Goal: Transaction & Acquisition: Purchase product/service

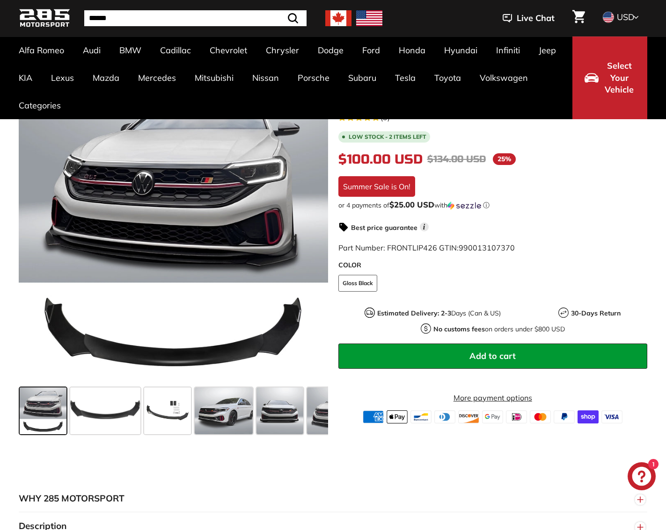
scroll to position [140, 0]
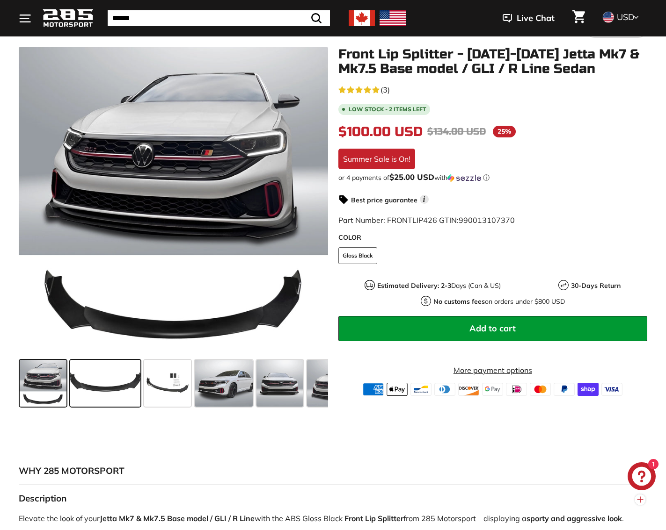
click at [94, 374] on span at bounding box center [105, 383] width 70 height 47
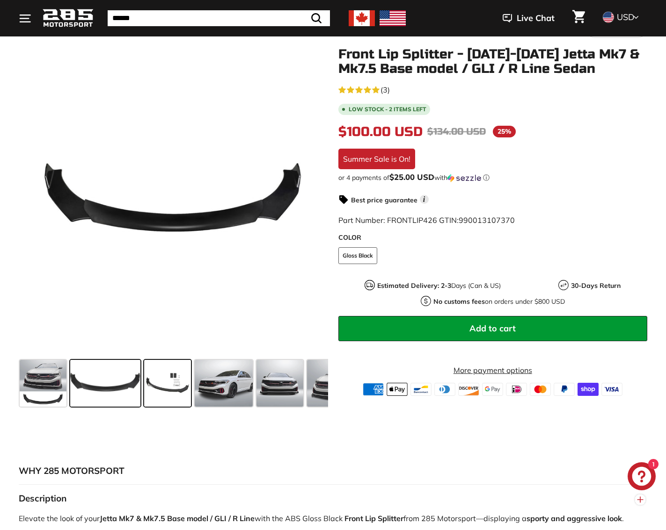
click at [151, 384] on span at bounding box center [167, 383] width 47 height 47
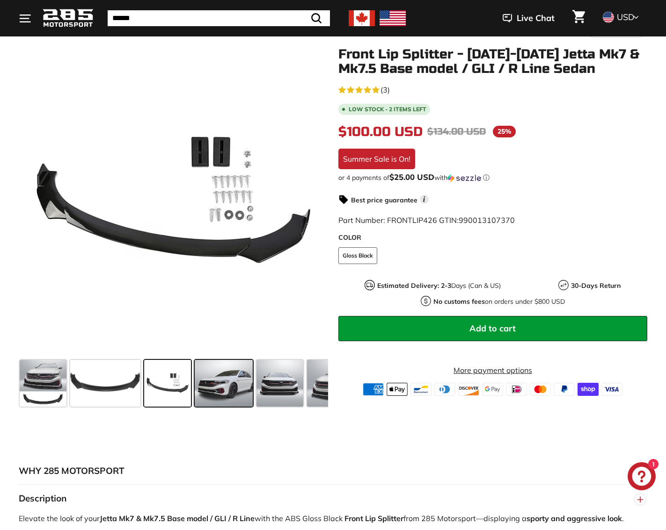
click at [206, 383] on span at bounding box center [224, 383] width 58 height 47
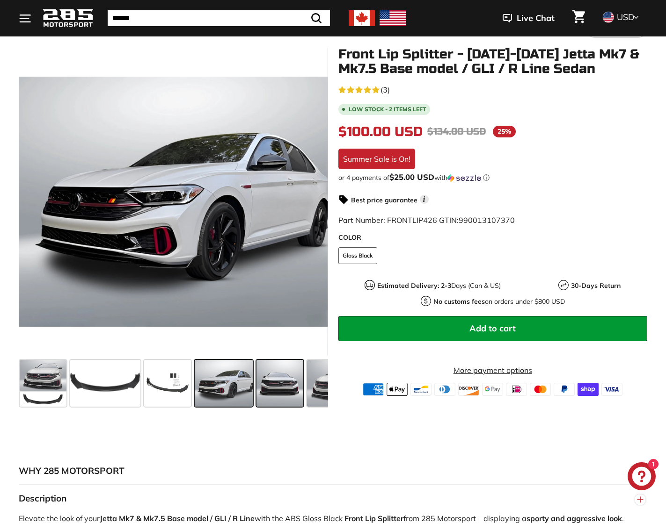
click at [278, 386] on span at bounding box center [279, 383] width 47 height 47
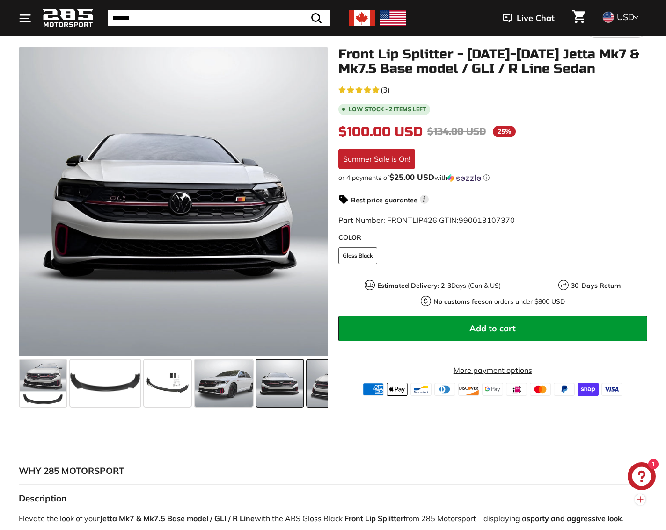
click at [316, 383] on span at bounding box center [335, 383] width 56 height 47
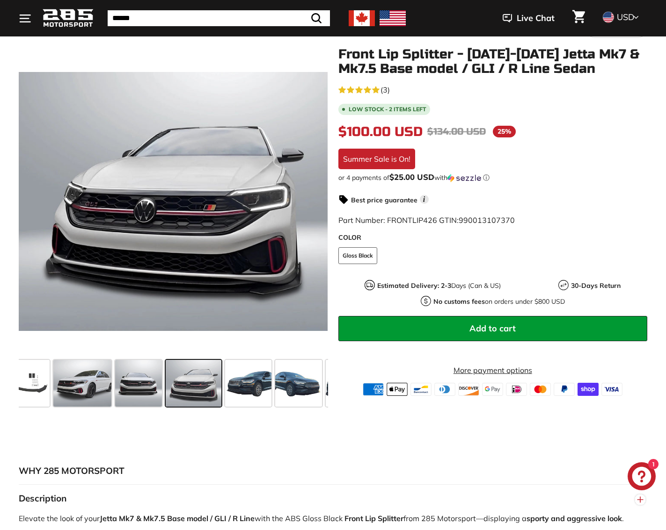
scroll to position [0, 161]
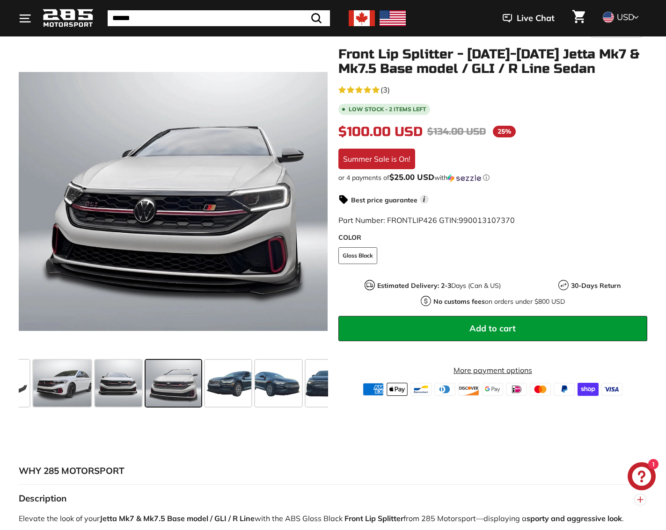
drag, startPoint x: 301, startPoint y: 389, endPoint x: 190, endPoint y: 388, distance: 111.3
click at [190, 388] on div at bounding box center [173, 383] width 309 height 54
click at [242, 389] on span at bounding box center [228, 383] width 47 height 47
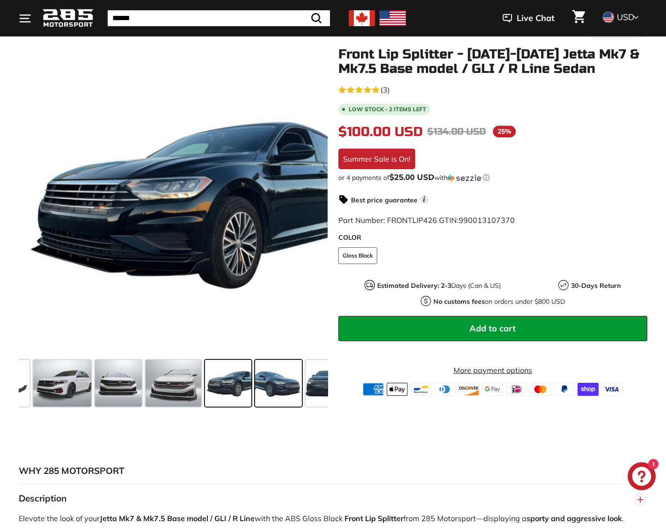
click at [277, 388] on span at bounding box center [278, 383] width 47 height 47
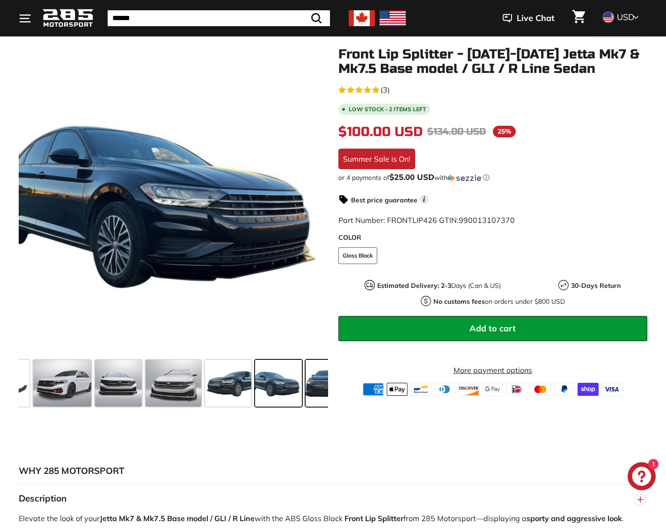
click at [311, 394] on span at bounding box center [328, 383] width 47 height 47
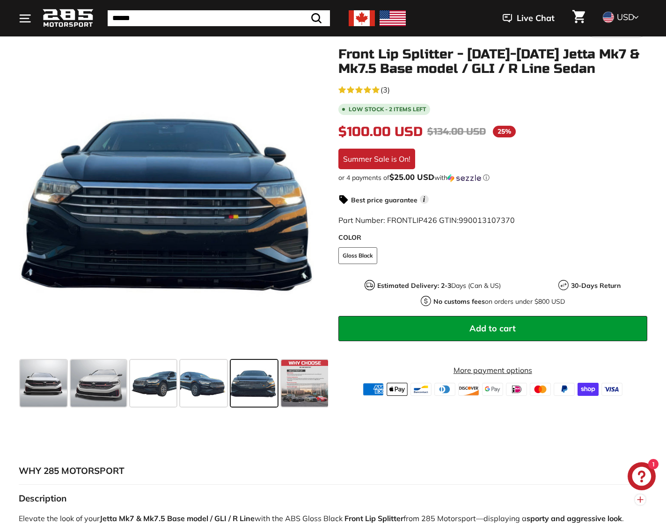
scroll to position [0, 238]
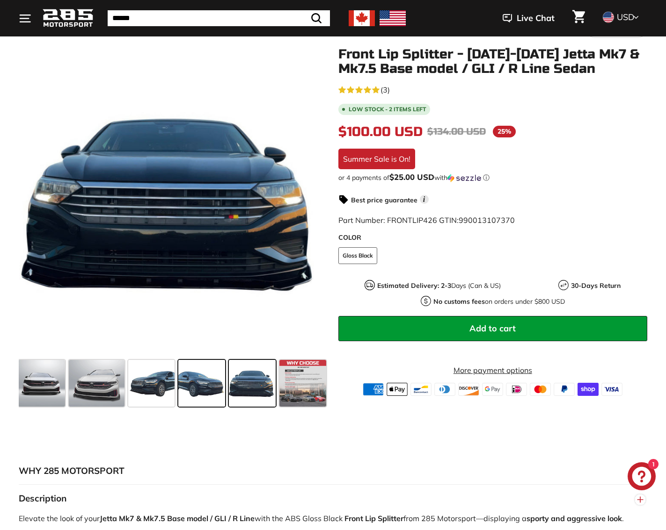
drag, startPoint x: 278, startPoint y: 388, endPoint x: 179, endPoint y: 384, distance: 99.7
click at [179, 384] on div at bounding box center [173, 383] width 309 height 54
click at [80, 381] on span at bounding box center [97, 383] width 56 height 47
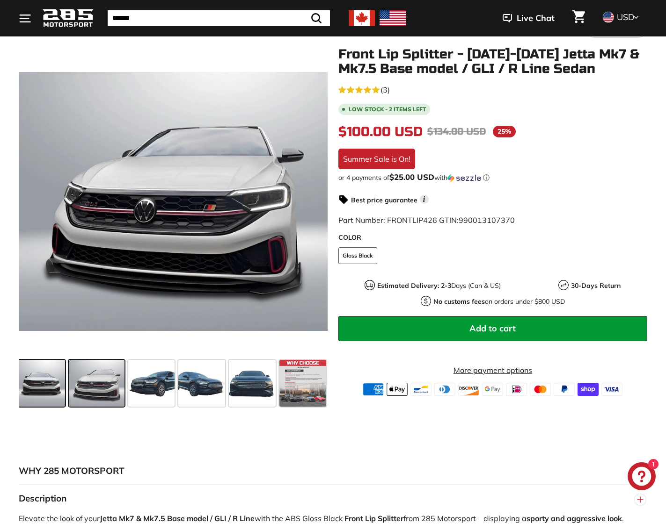
click at [28, 384] on span at bounding box center [41, 383] width 47 height 47
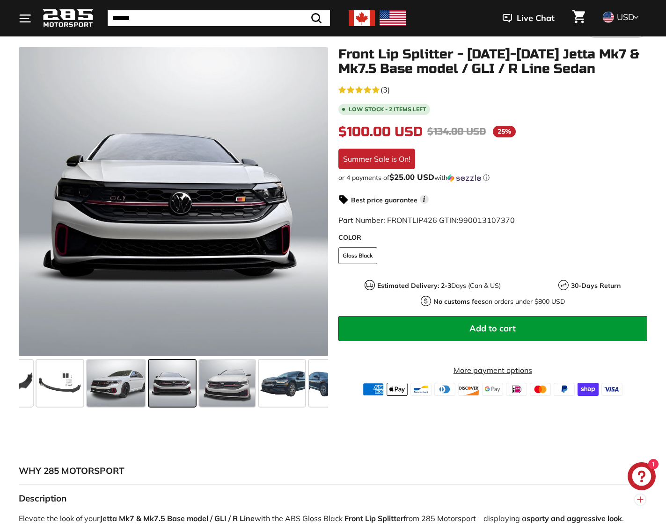
scroll to position [0, 107]
click at [89, 384] on span at bounding box center [117, 383] width 58 height 47
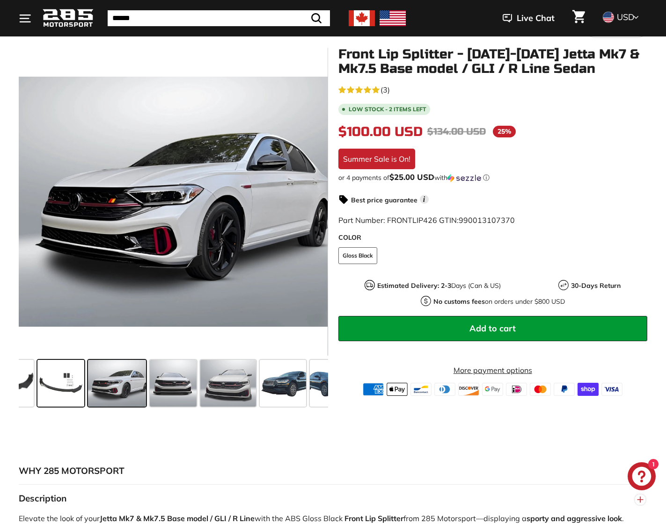
click at [58, 384] on span at bounding box center [60, 383] width 47 height 47
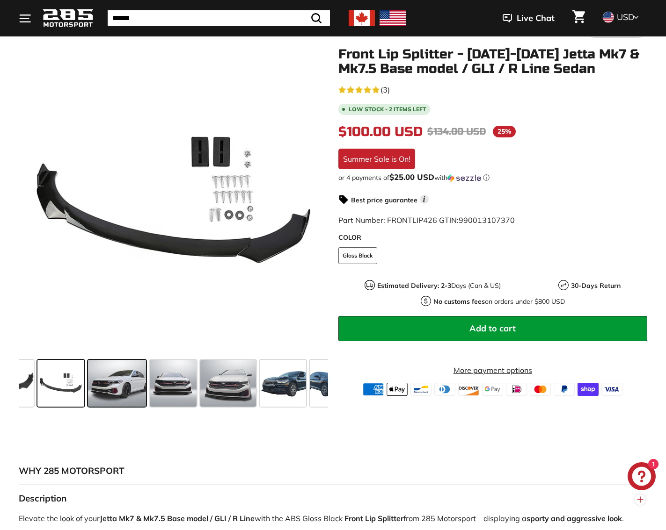
click at [113, 380] on span at bounding box center [117, 383] width 58 height 47
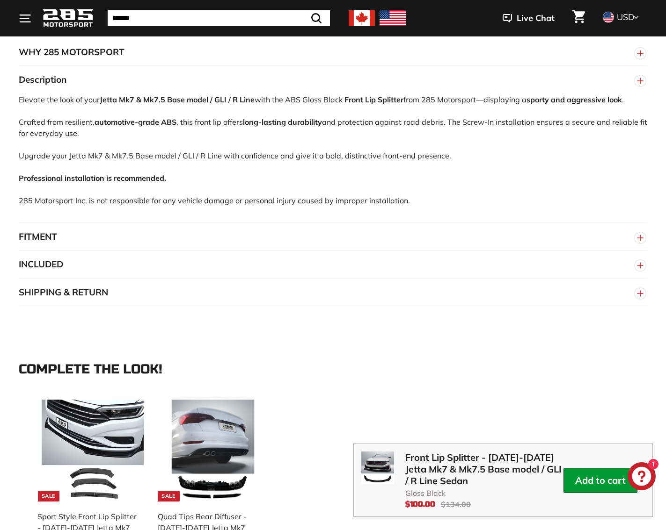
scroll to position [561, 0]
